Goal: Task Accomplishment & Management: Use online tool/utility

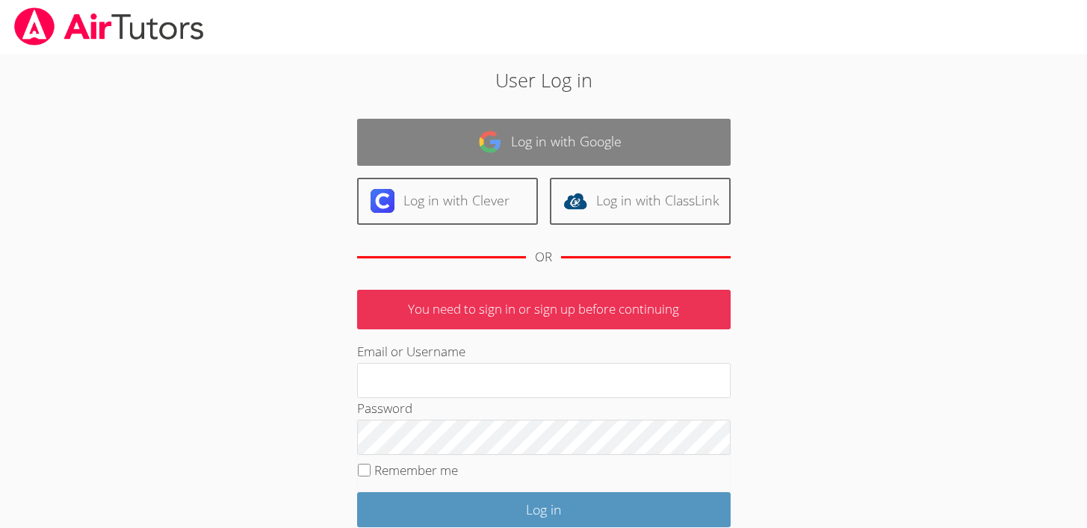
click at [567, 149] on link "Log in with Google" at bounding box center [544, 142] width 374 height 47
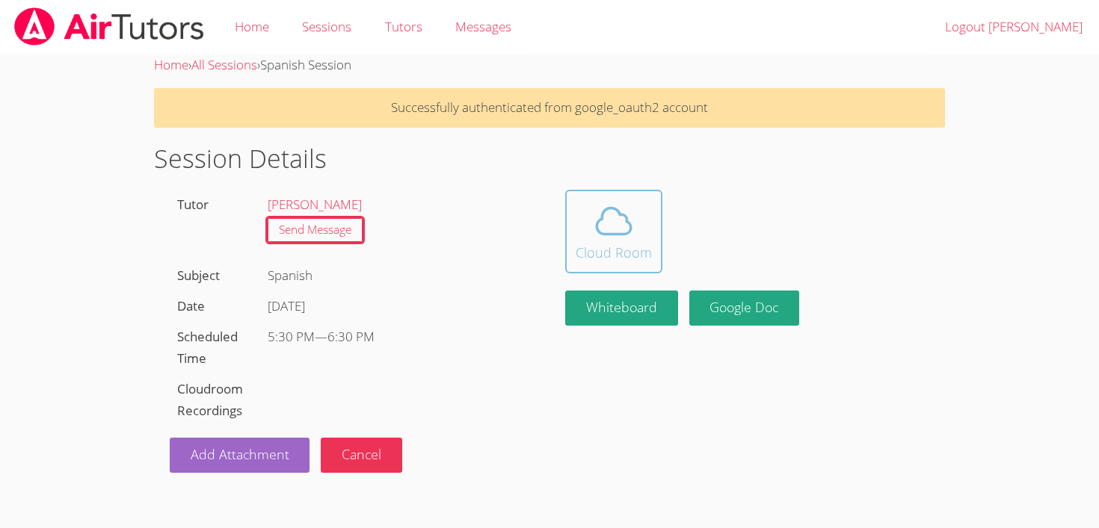
click at [637, 231] on span at bounding box center [613, 221] width 76 height 42
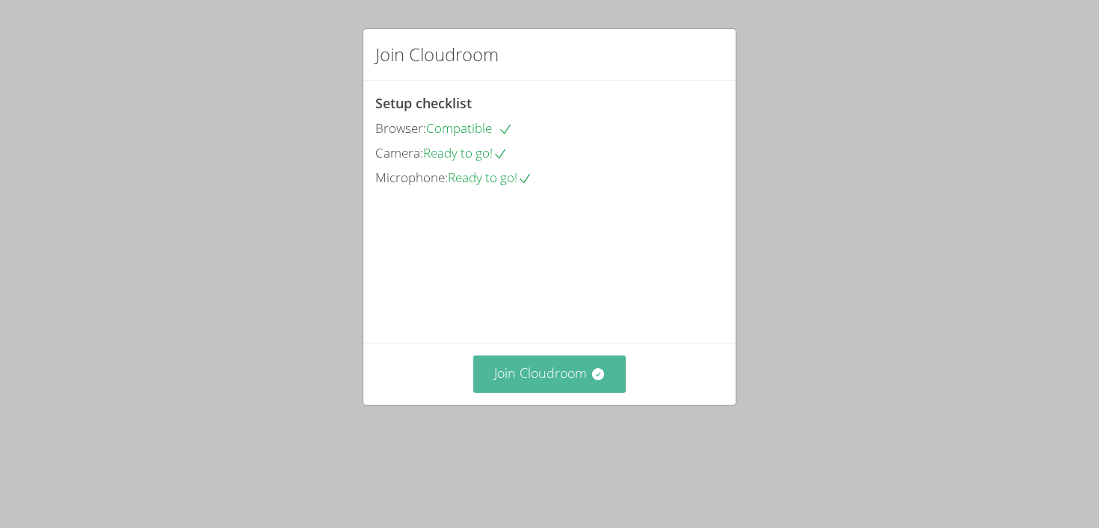
click at [578, 392] on button "Join Cloudroom" at bounding box center [549, 374] width 153 height 37
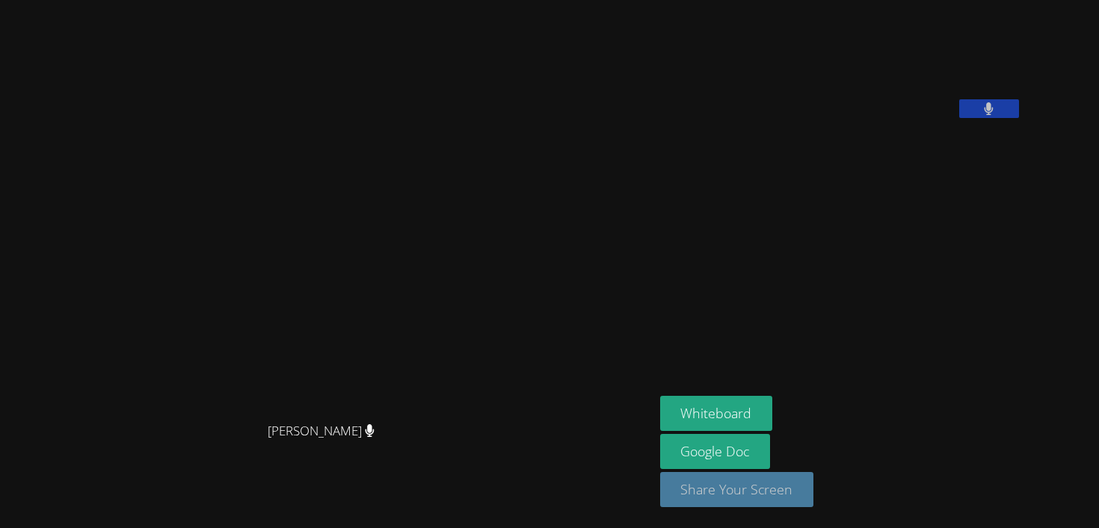
click at [775, 477] on button "Share Your Screen" at bounding box center [737, 489] width 154 height 35
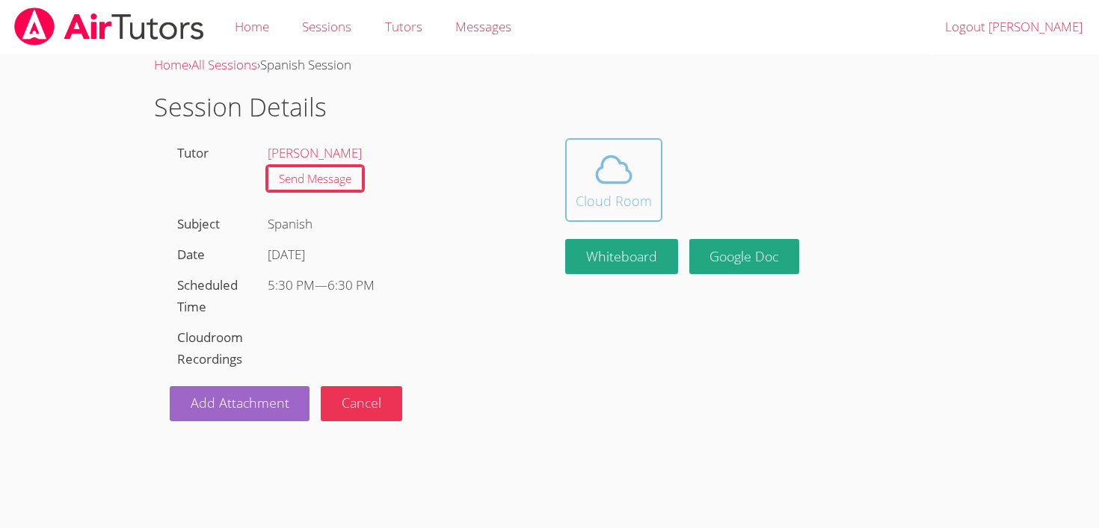
click at [608, 157] on icon at bounding box center [613, 169] width 34 height 26
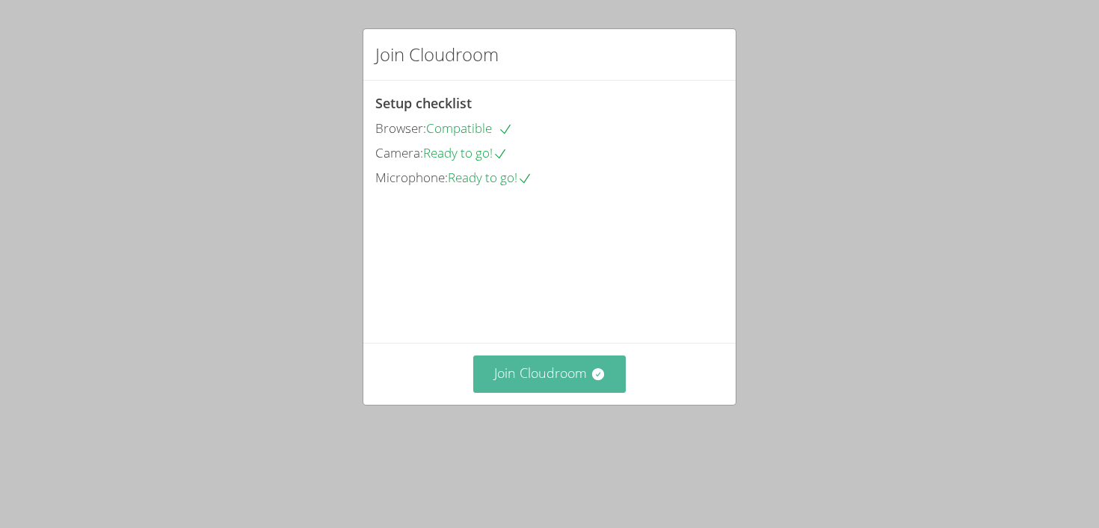
click at [507, 392] on button "Join Cloudroom" at bounding box center [549, 374] width 153 height 37
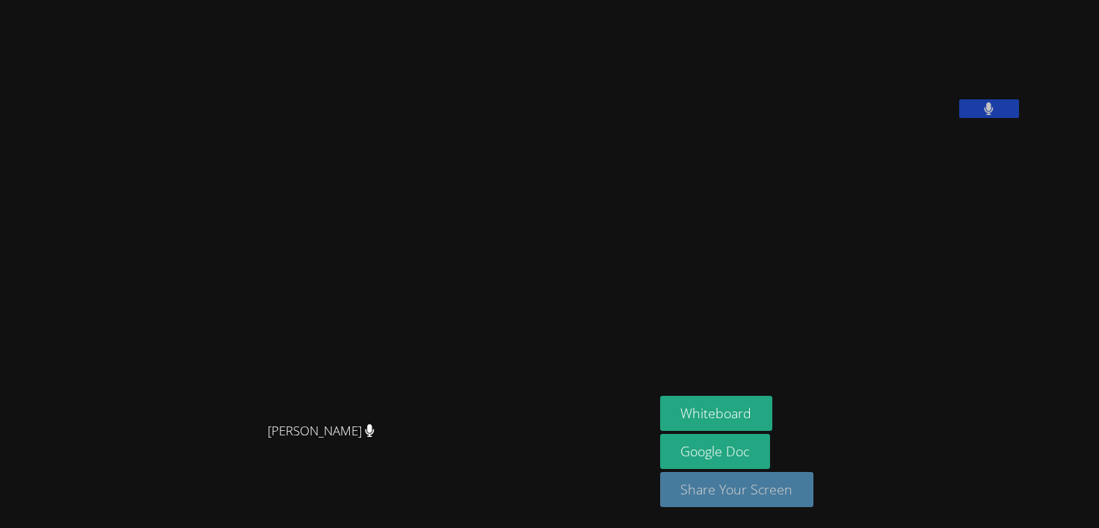
click at [785, 487] on button "Share Your Screen" at bounding box center [737, 489] width 154 height 35
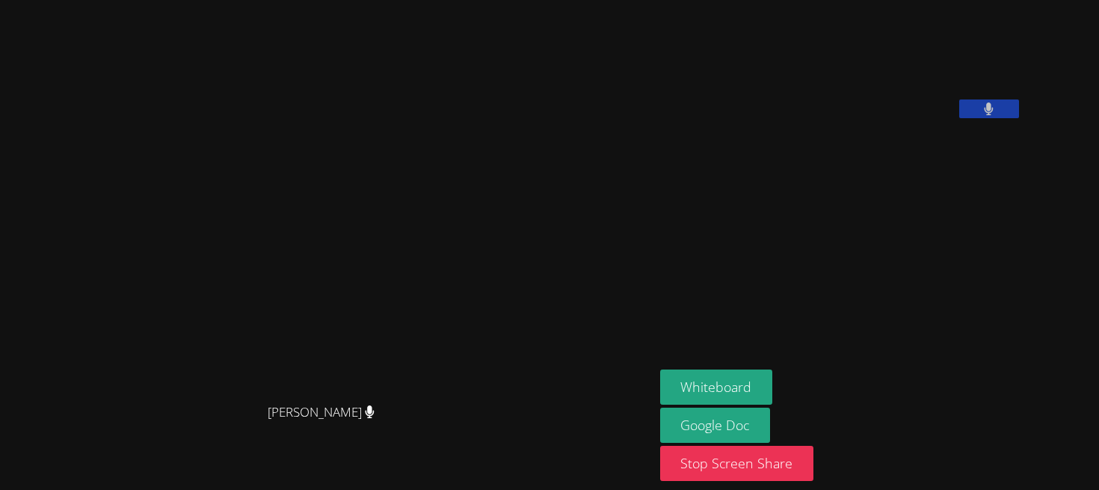
click at [813, 366] on aside "Samuel Apfel Whiteboard Google Doc Stop Screen Share" at bounding box center [841, 245] width 374 height 490
click at [773, 377] on button "Whiteboard" at bounding box center [716, 386] width 113 height 35
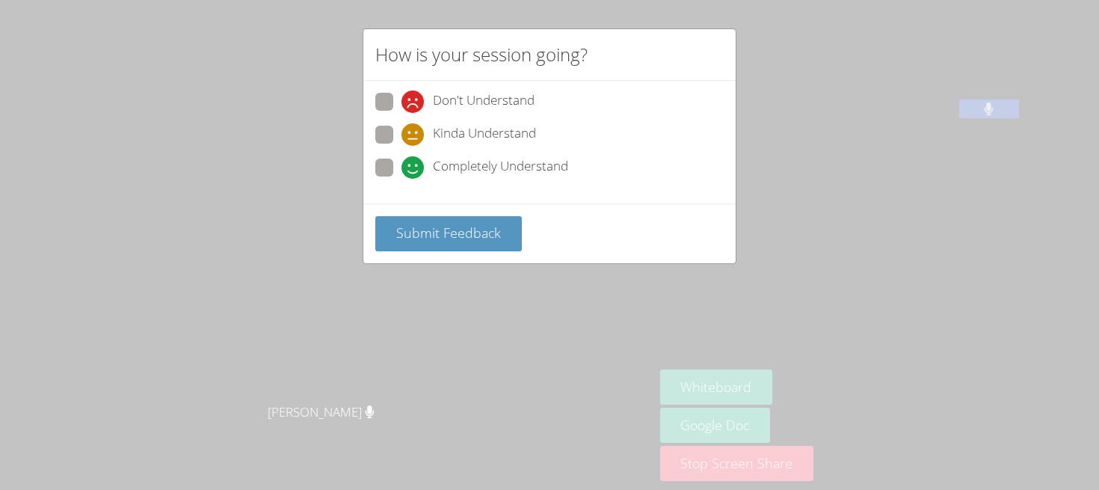
click at [554, 171] on span "Completely Understand" at bounding box center [500, 167] width 135 height 22
click at [414, 171] on input "Completely Understand" at bounding box center [407, 164] width 13 height 13
radio input "true"
click at [463, 253] on div "Submit Feedback" at bounding box center [549, 233] width 372 height 60
click at [469, 234] on span "Submit Feedback" at bounding box center [448, 232] width 105 height 18
